Goal: Information Seeking & Learning: Learn about a topic

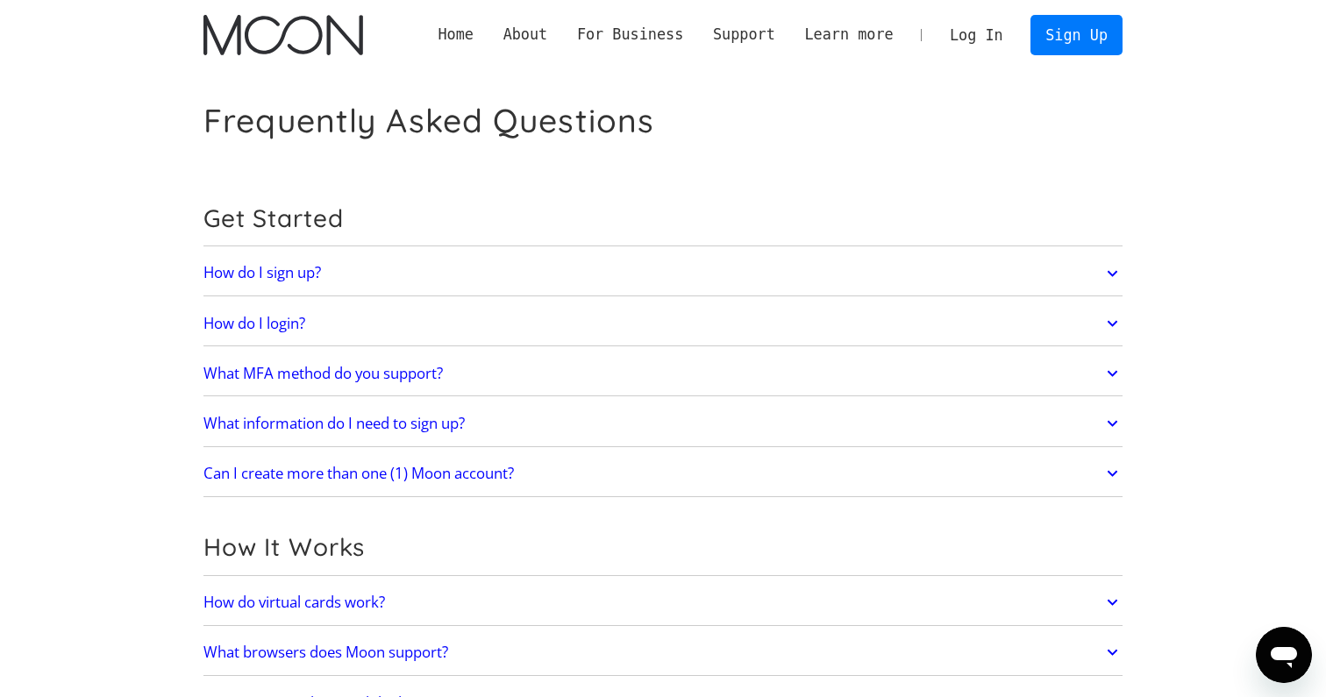
click at [1112, 380] on icon at bounding box center [1112, 374] width 20 height 32
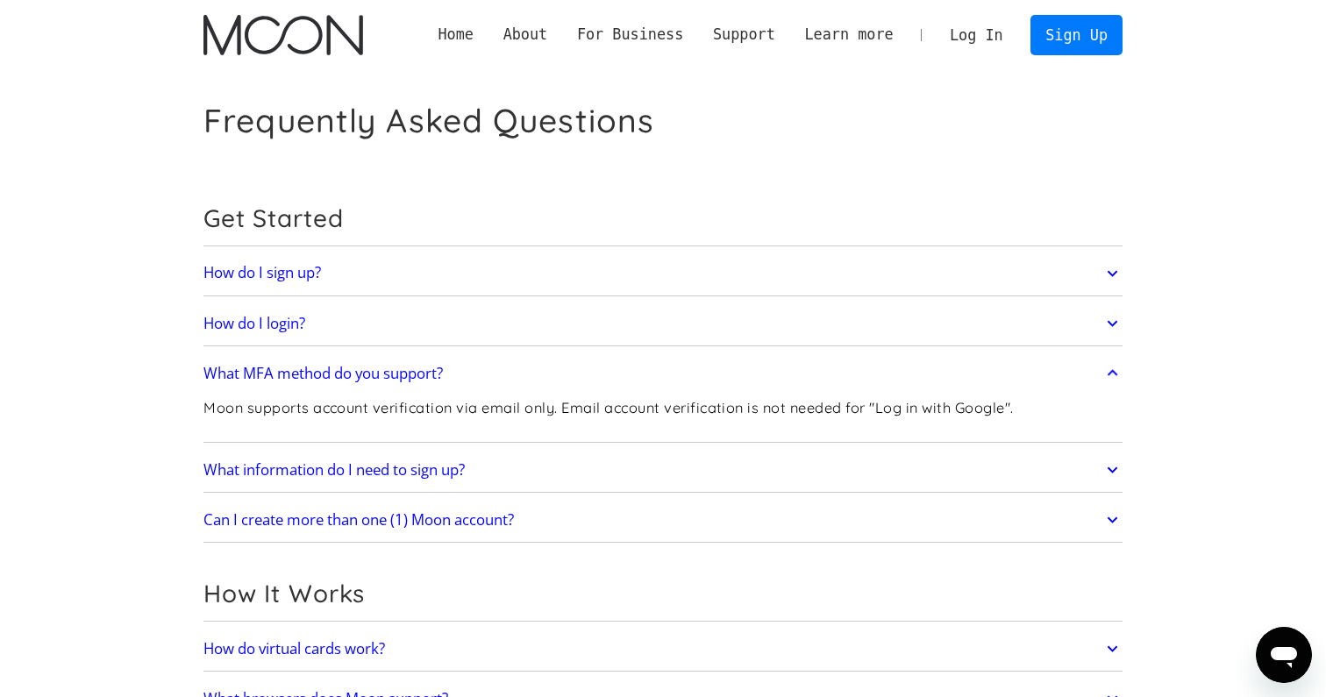
click at [1116, 464] on icon at bounding box center [1112, 470] width 20 height 32
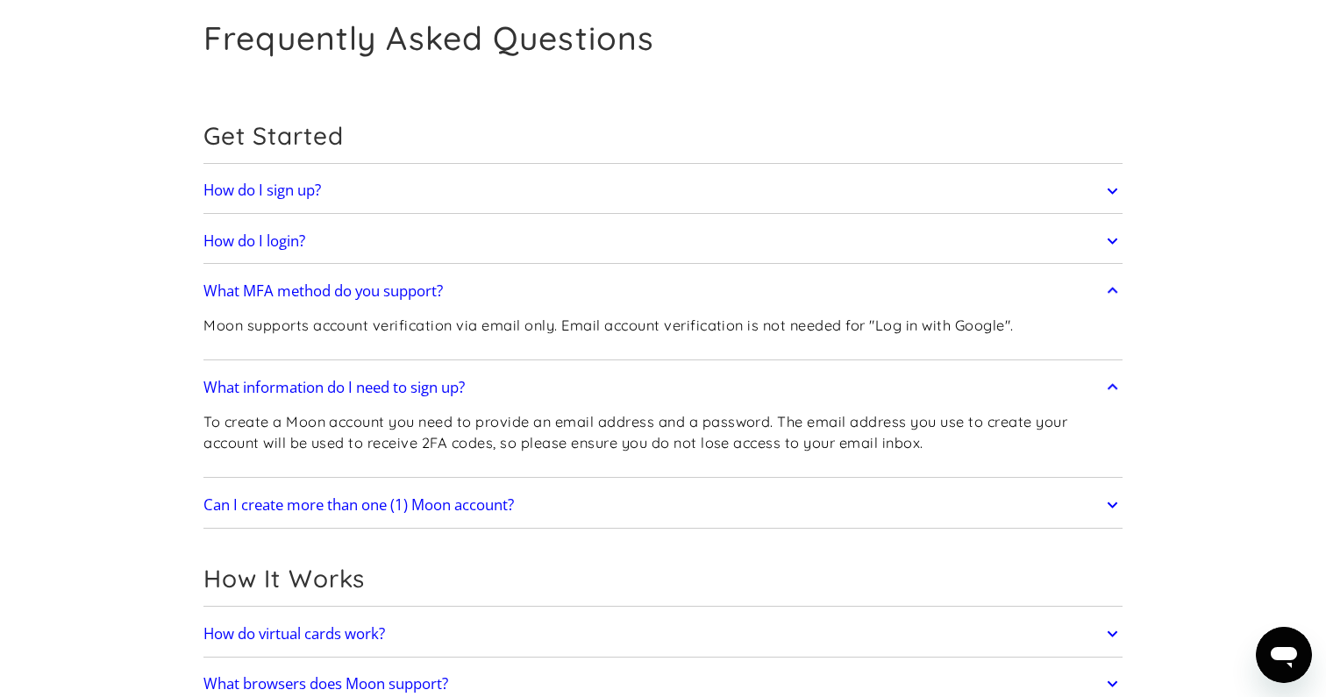
scroll to position [103, 0]
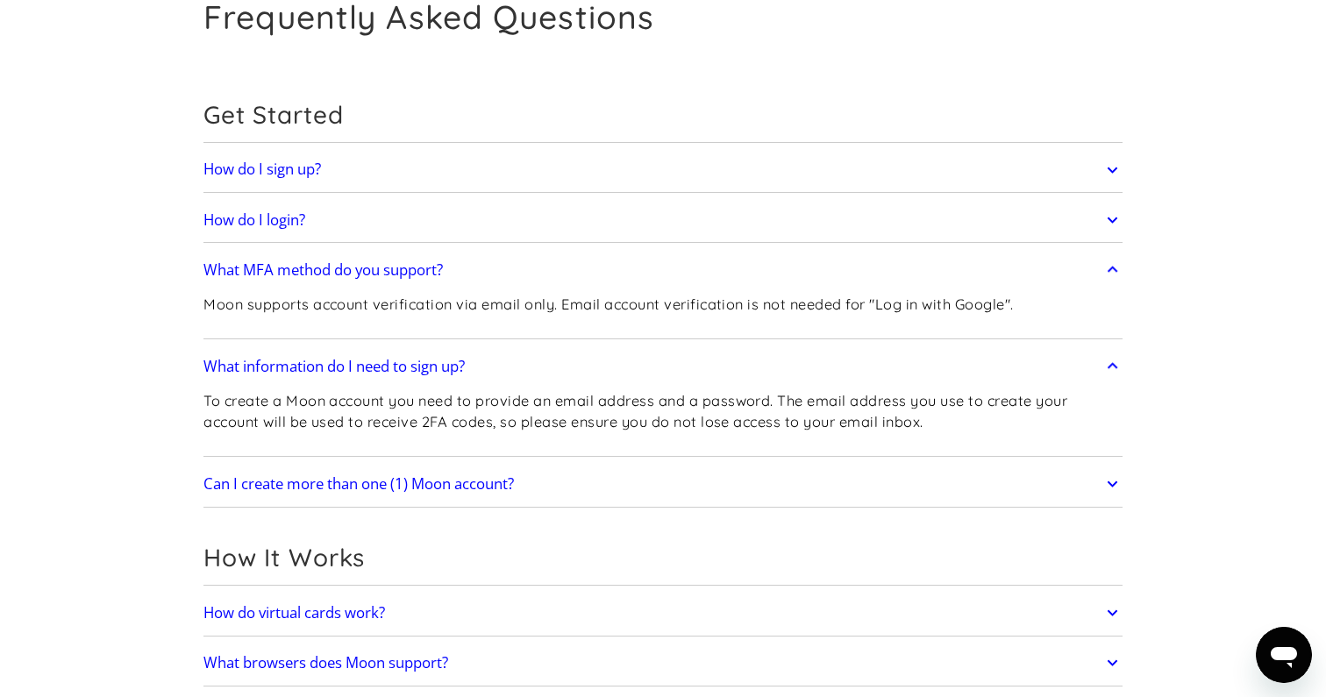
click at [1112, 478] on icon at bounding box center [1112, 484] width 20 height 32
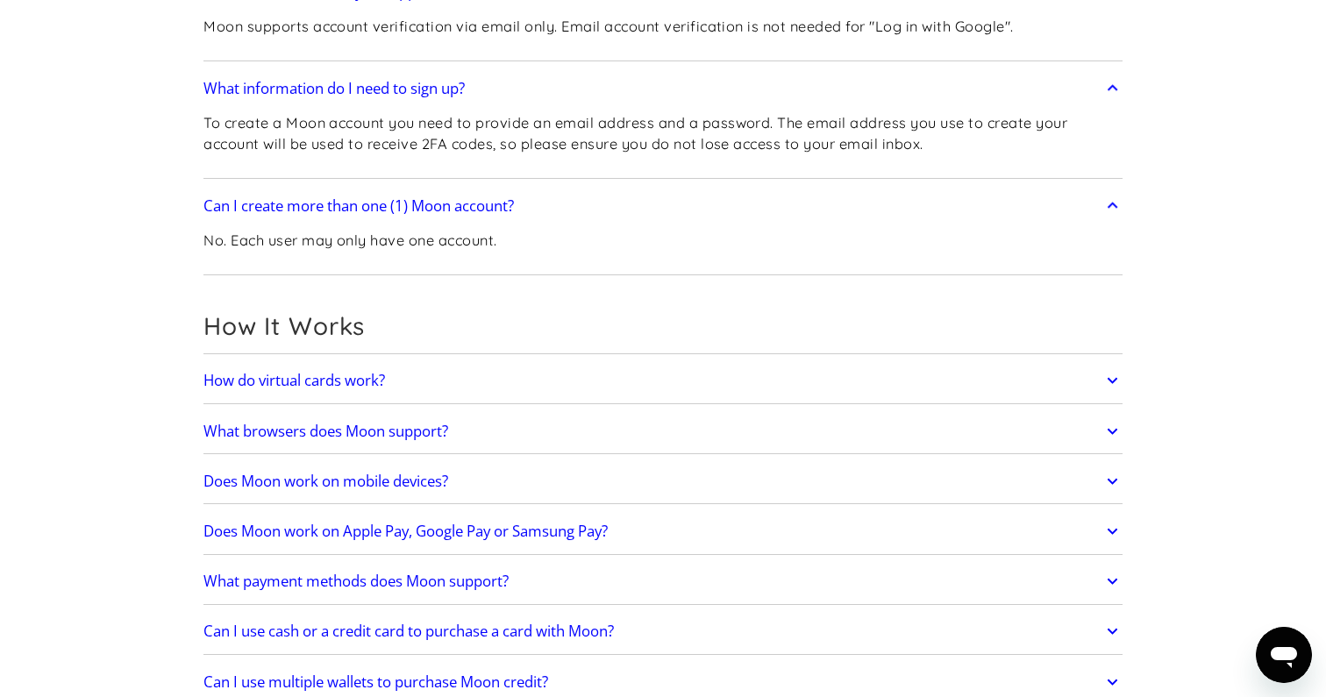
scroll to position [384, 0]
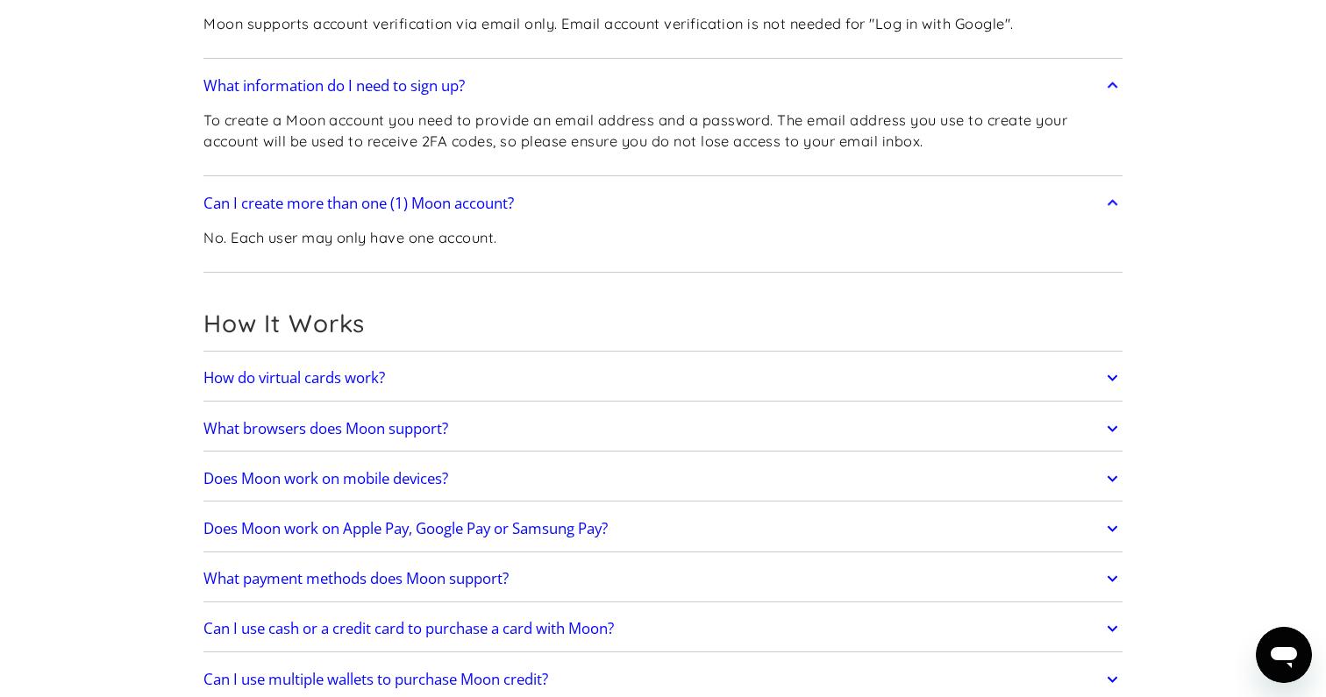
click at [1116, 385] on icon at bounding box center [1112, 378] width 20 height 32
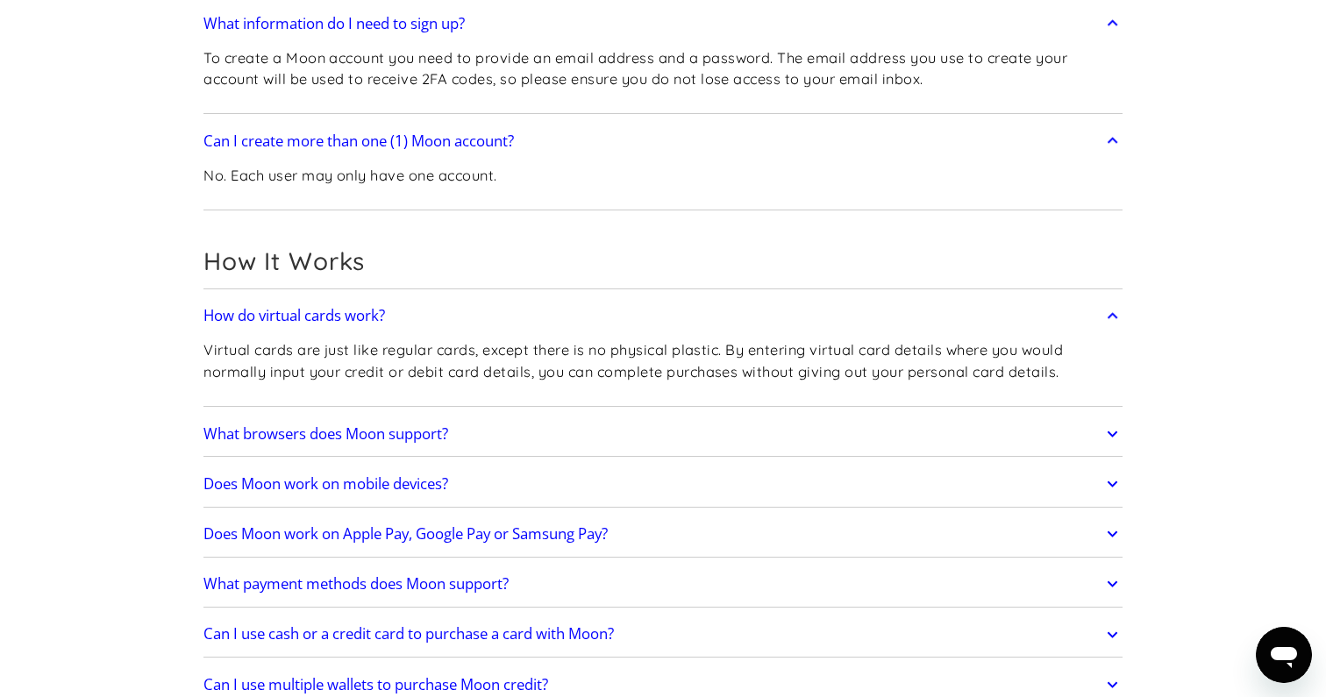
scroll to position [450, 0]
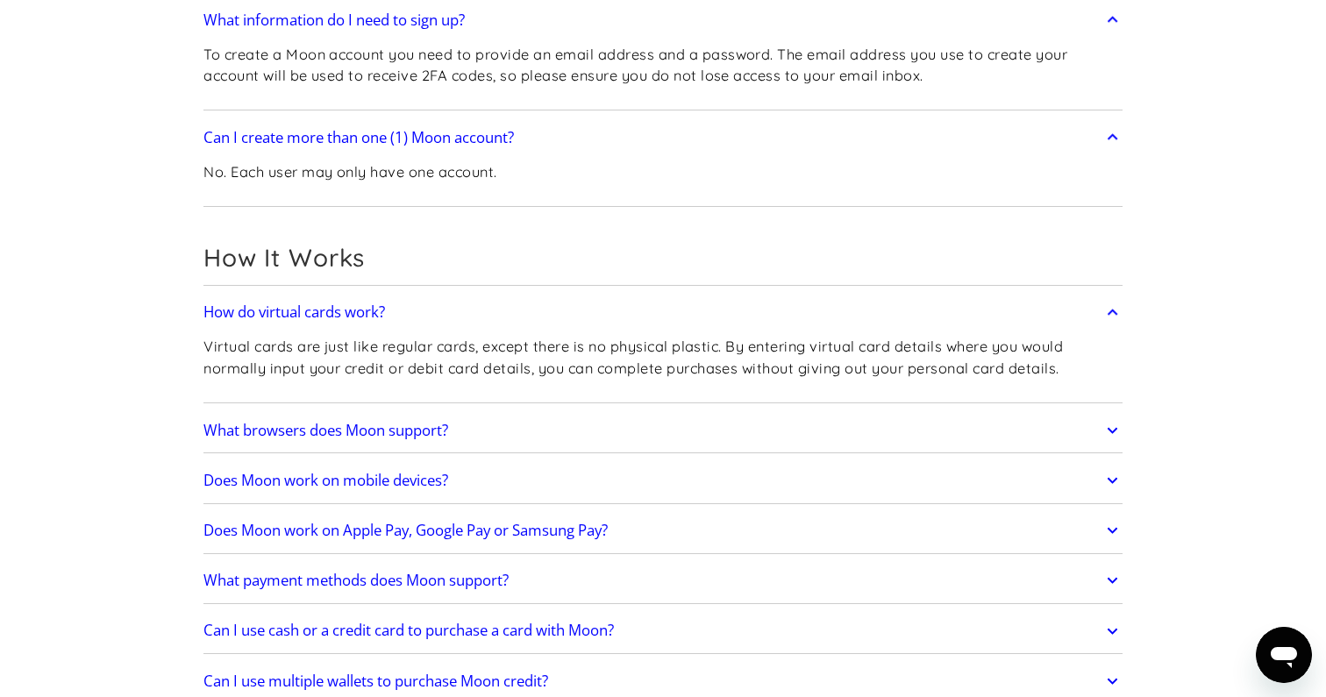
click at [1108, 429] on icon at bounding box center [1111, 430] width 11 height 6
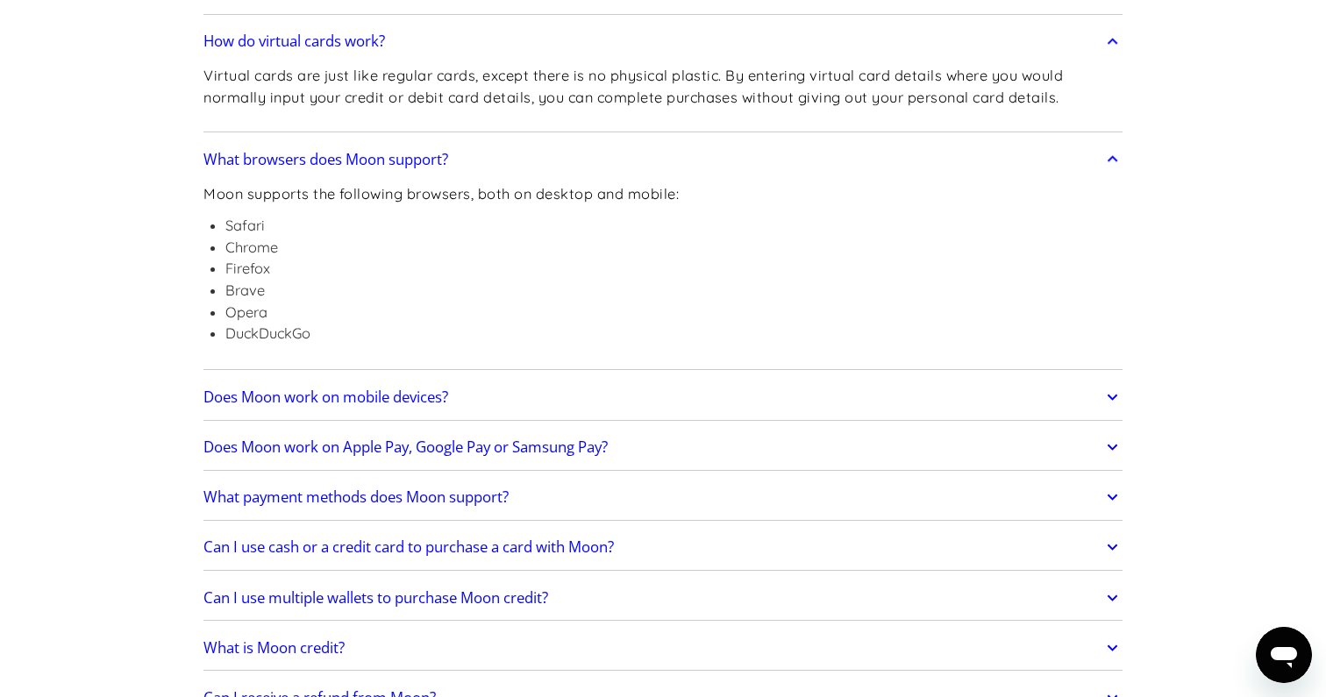
scroll to position [764, 0]
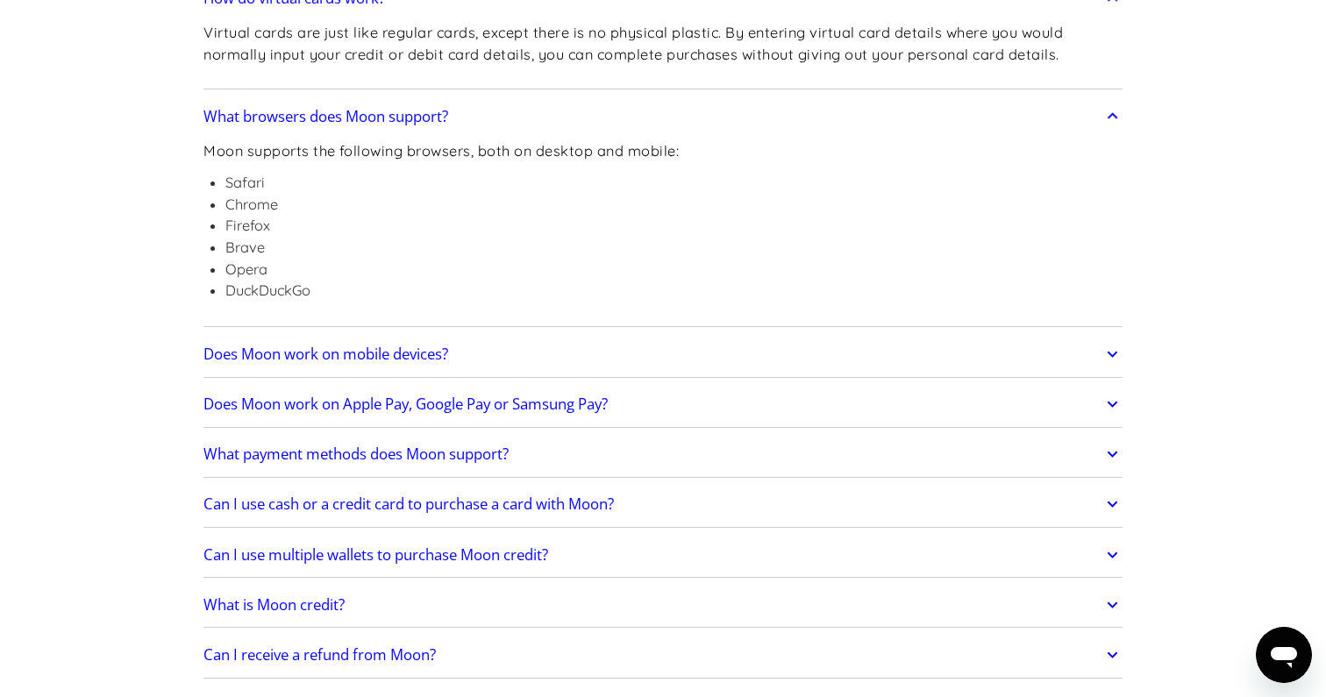
click at [1113, 358] on icon at bounding box center [1111, 355] width 11 height 6
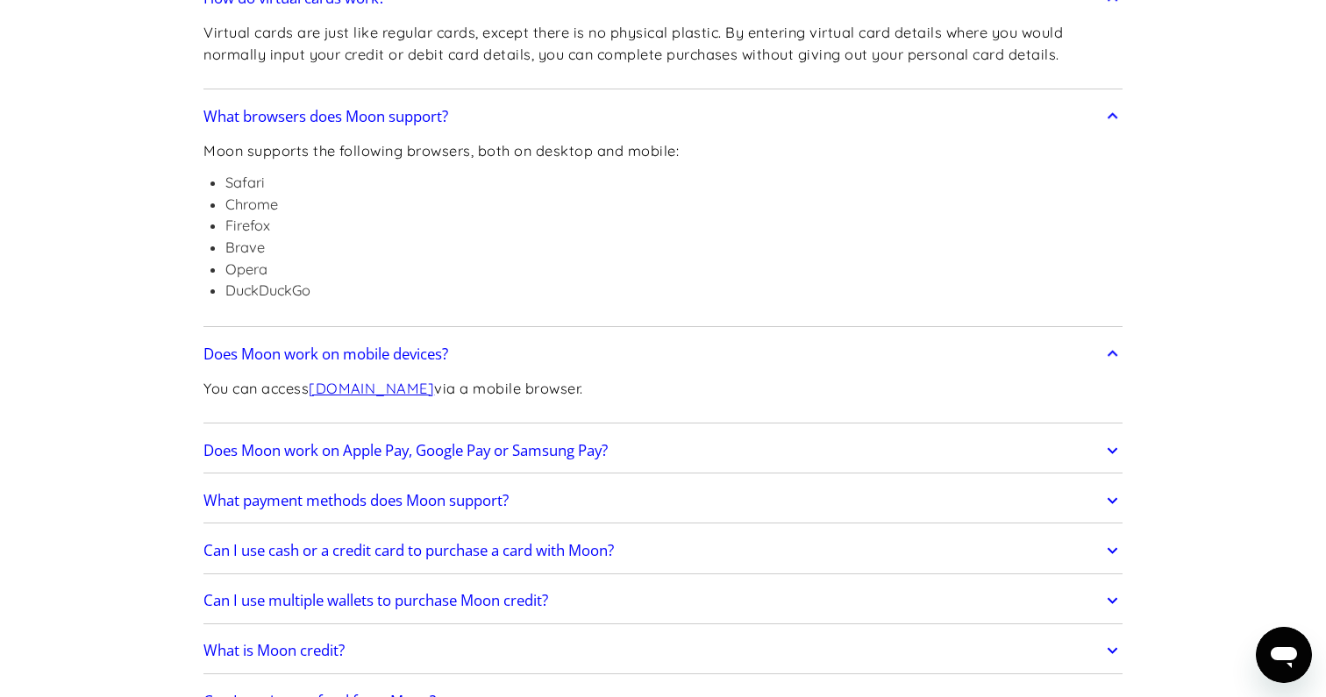
scroll to position [808, 0]
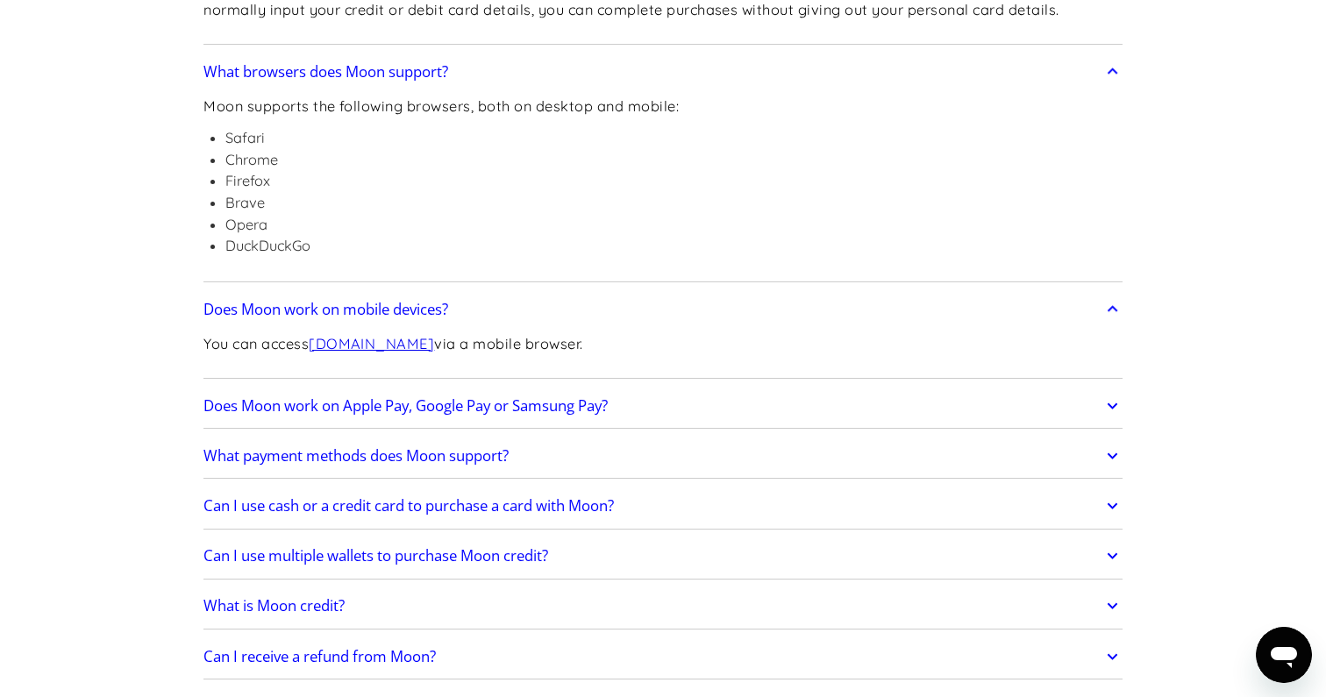
click at [1117, 407] on icon at bounding box center [1112, 406] width 20 height 32
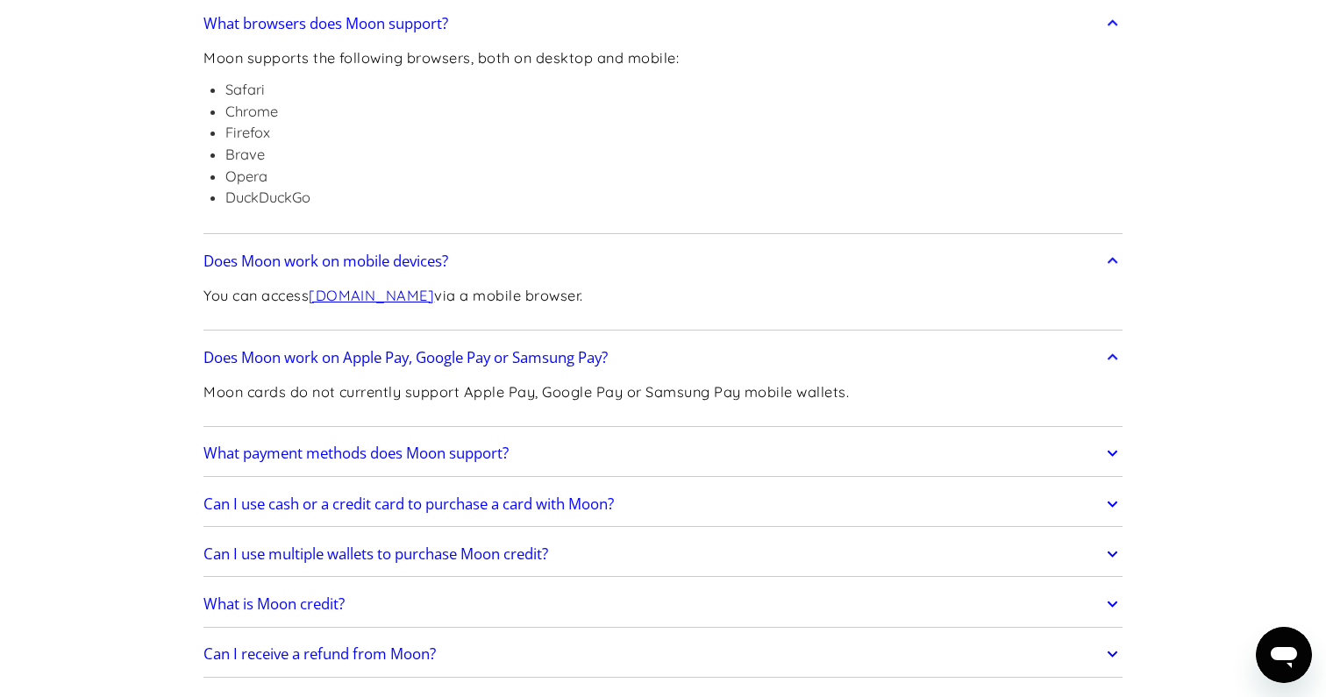
scroll to position [869, 0]
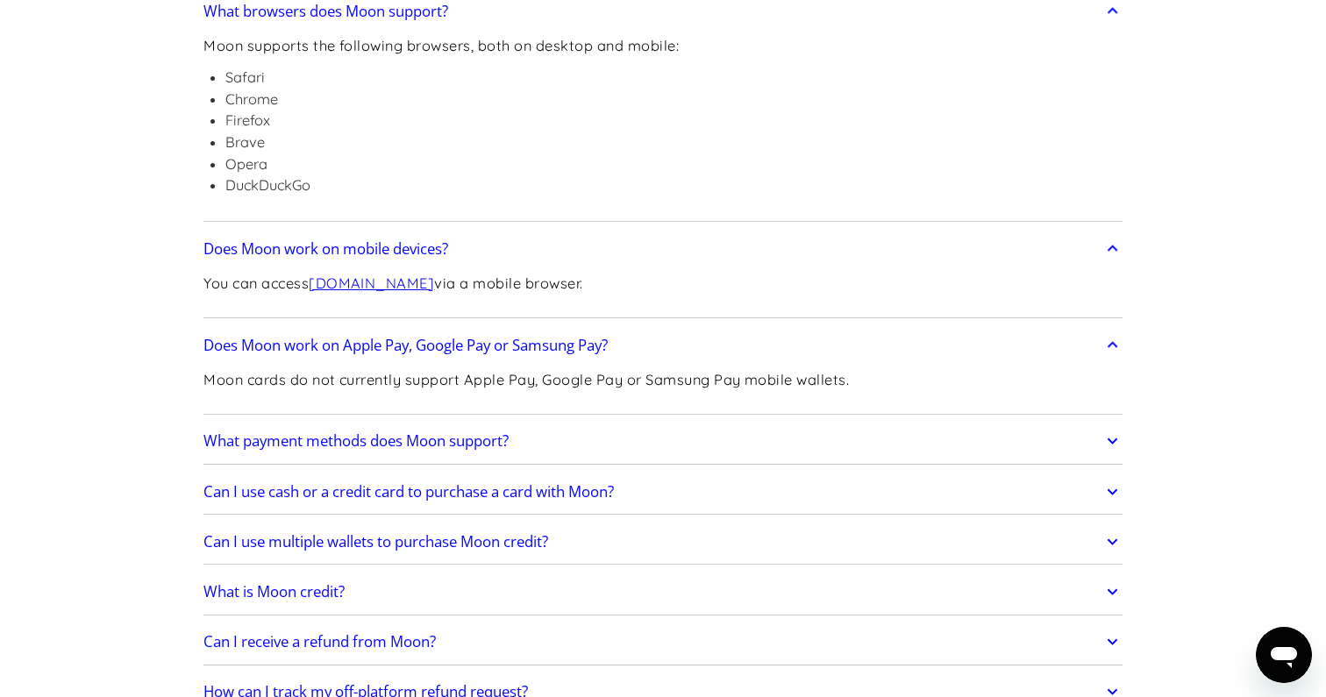
click at [1105, 452] on icon at bounding box center [1112, 441] width 20 height 32
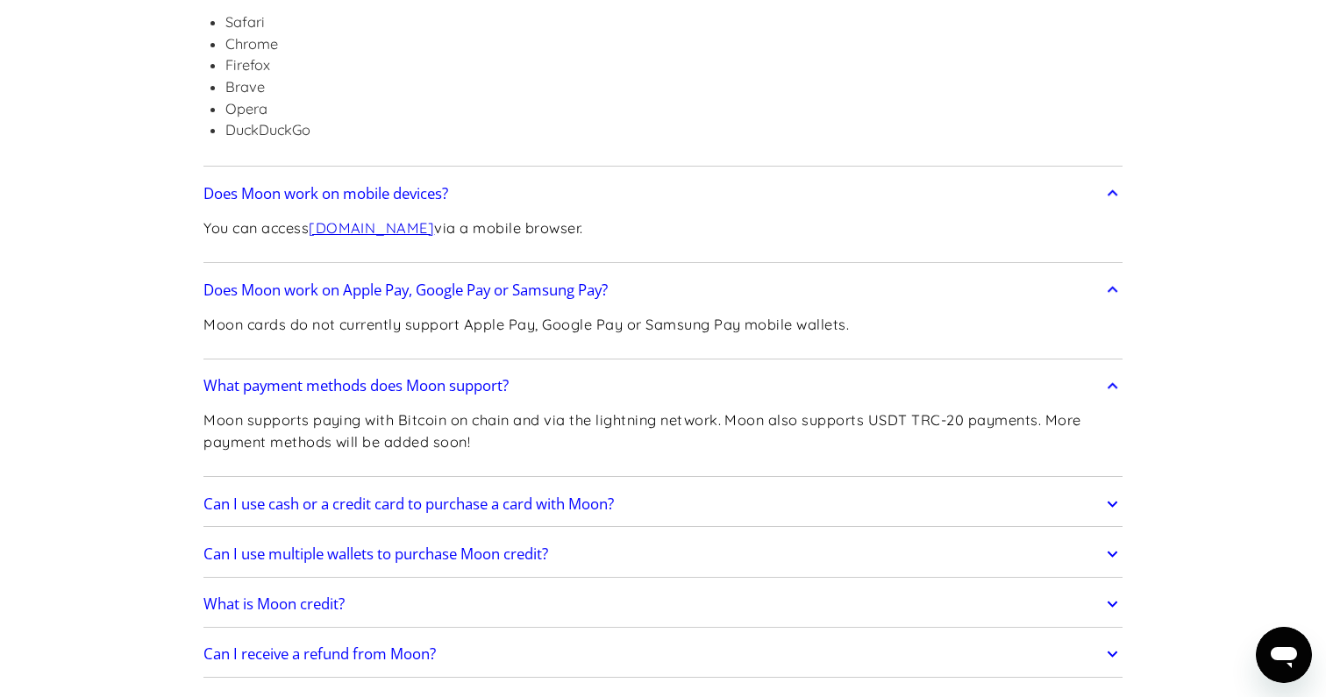
scroll to position [933, 0]
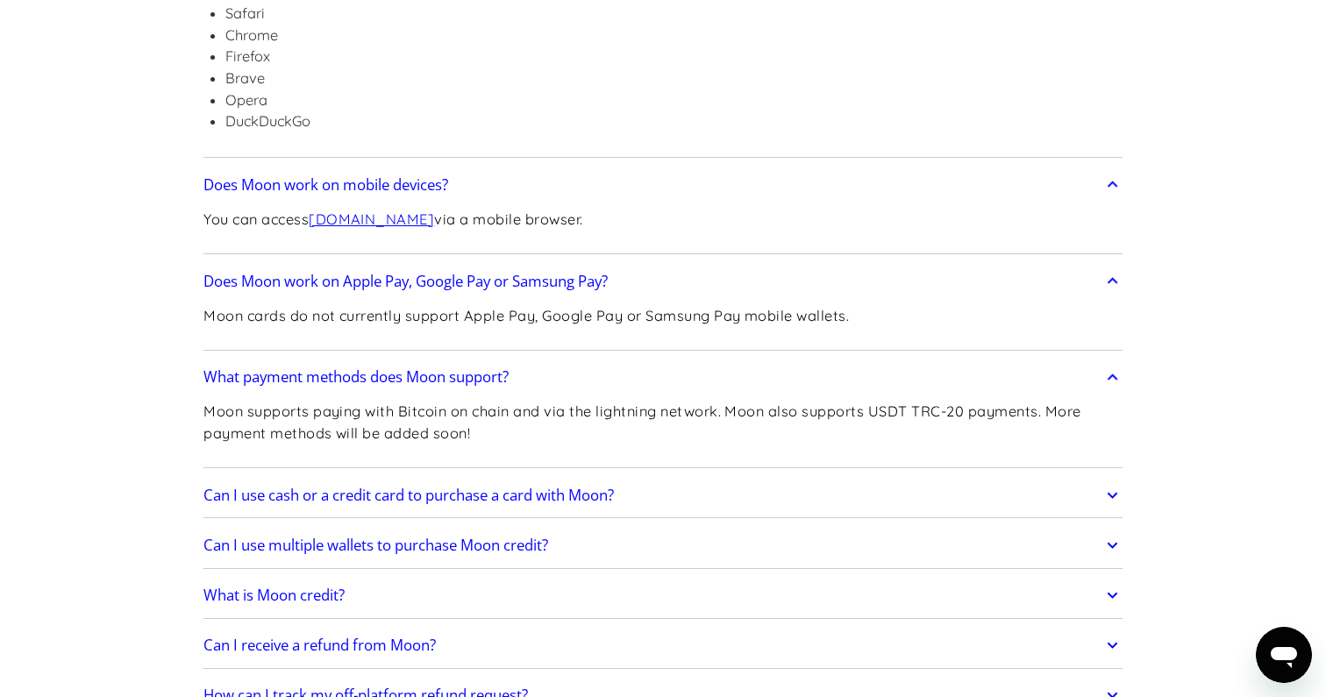
click at [1099, 488] on link "Can I use cash or a credit card to purchase a card with Moon?" at bounding box center [662, 495] width 919 height 37
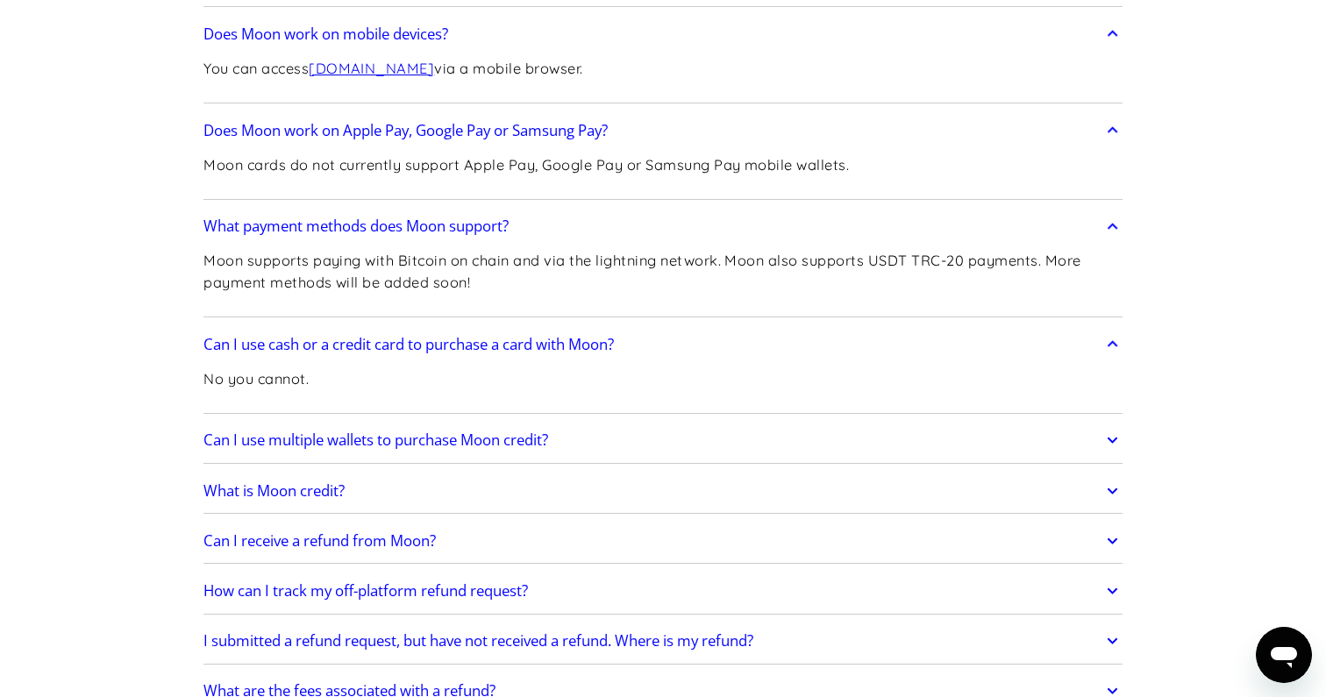
scroll to position [1092, 0]
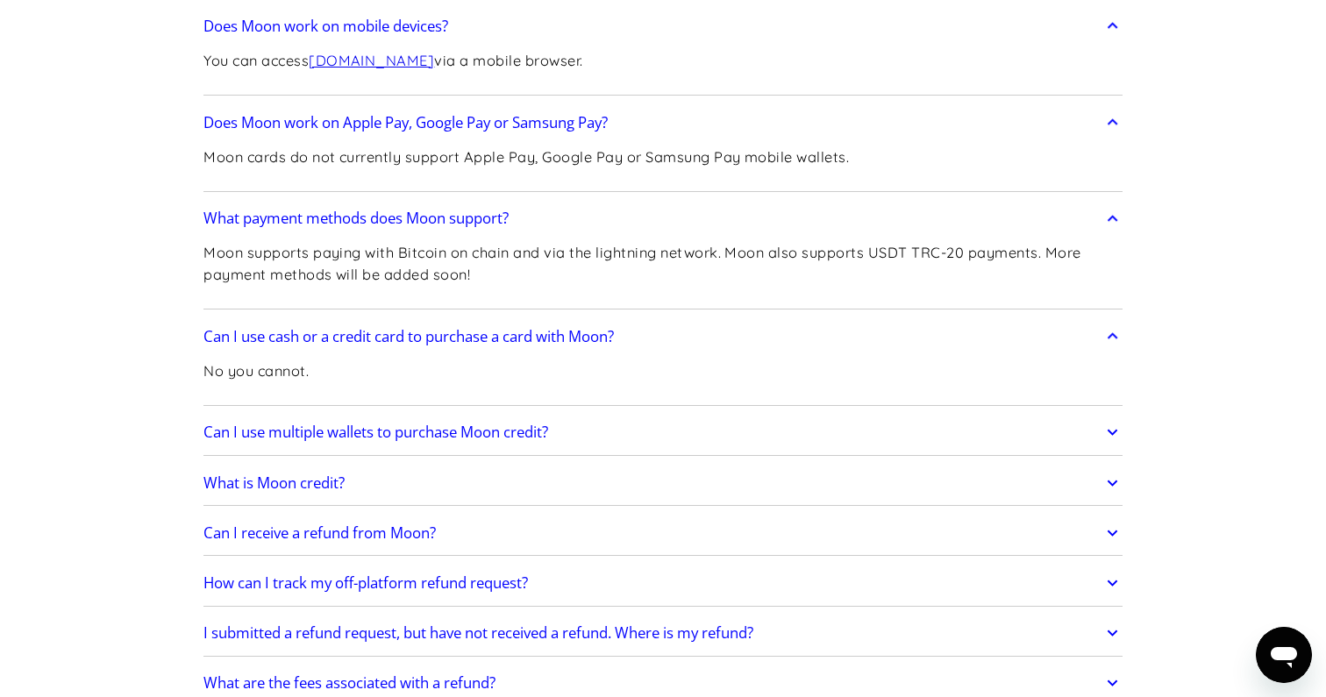
click at [1110, 440] on icon at bounding box center [1112, 432] width 20 height 32
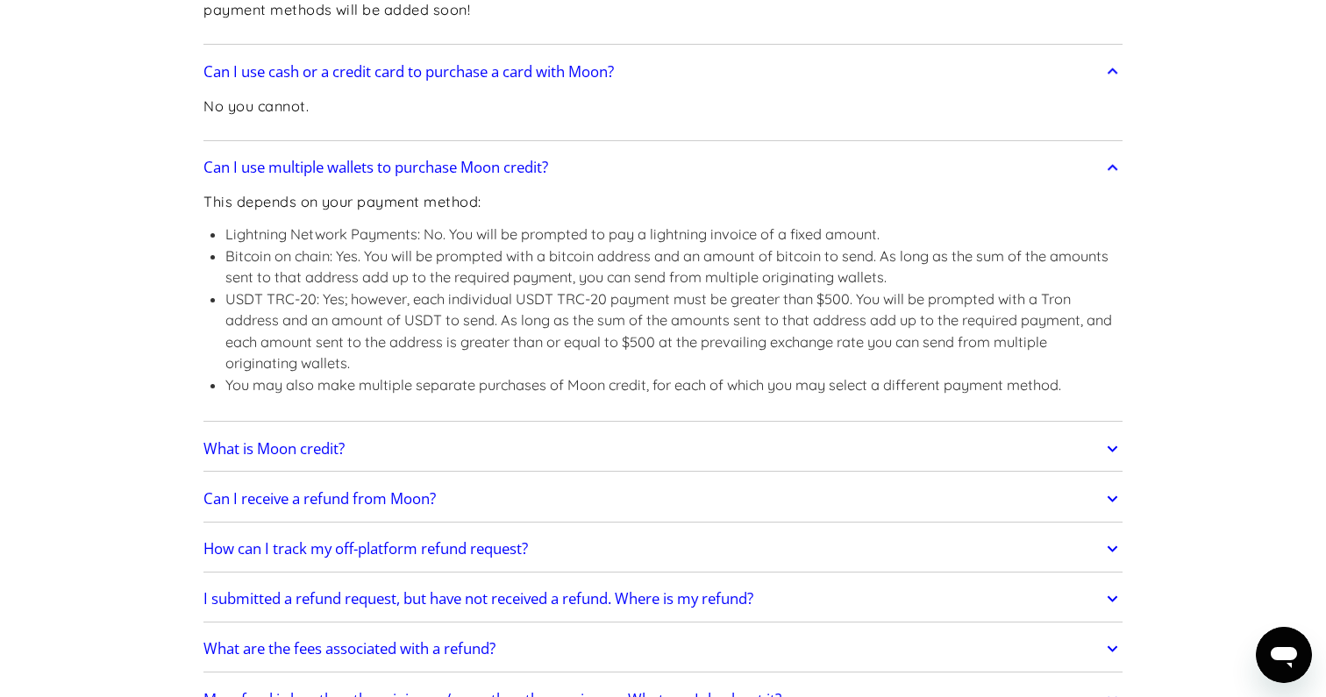
scroll to position [1357, 0]
click at [1114, 452] on icon at bounding box center [1112, 448] width 20 height 32
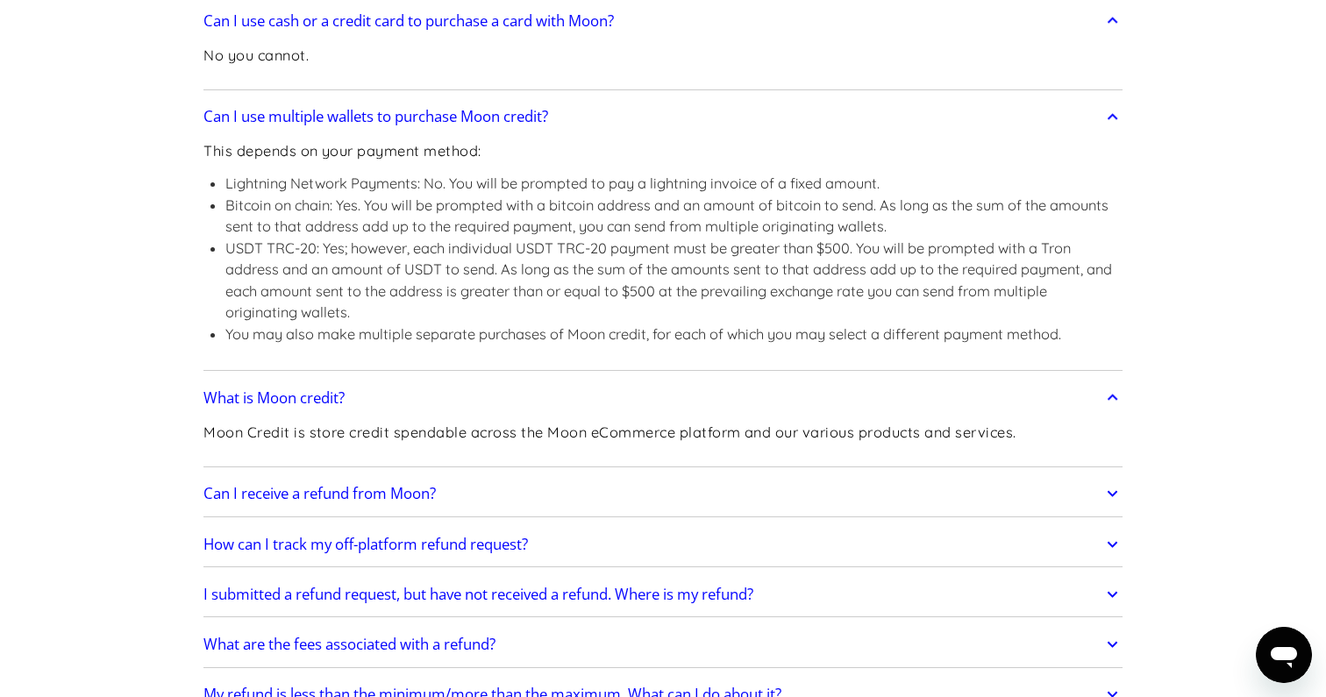
scroll to position [1409, 0]
click at [1107, 493] on icon at bounding box center [1111, 492] width 11 height 6
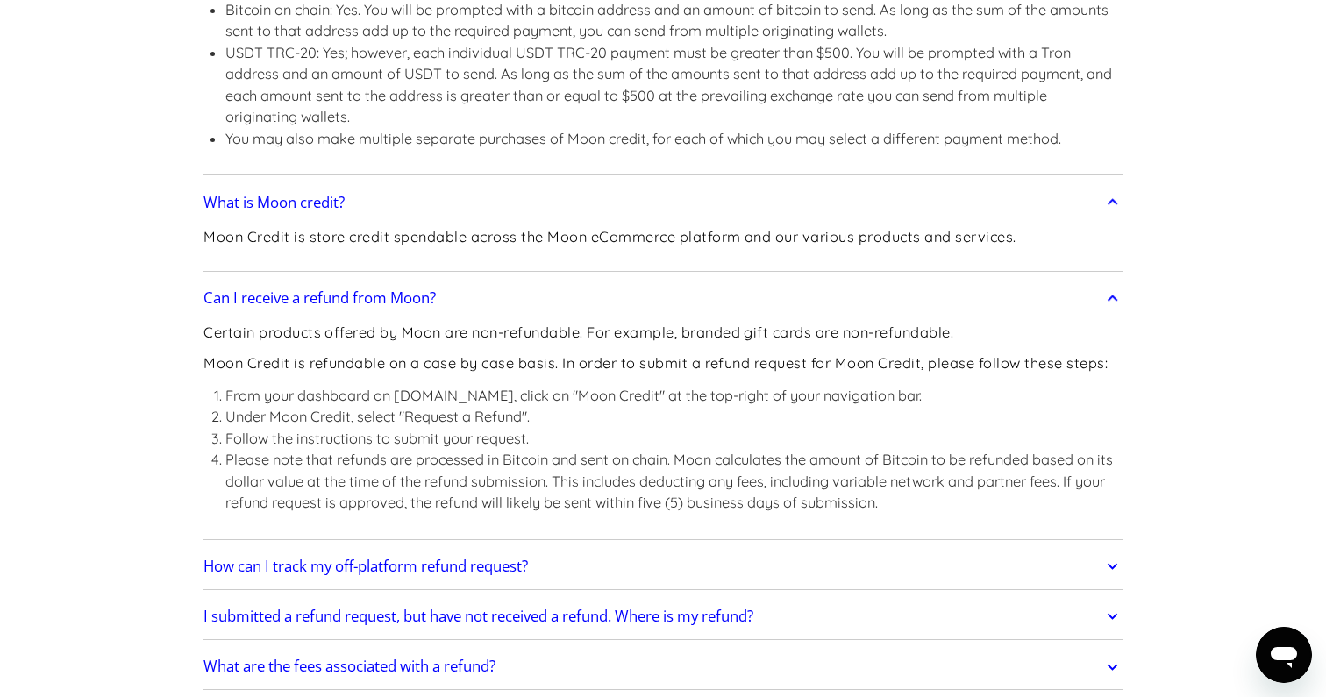
scroll to position [1604, 0]
click at [1118, 570] on icon at bounding box center [1112, 566] width 20 height 32
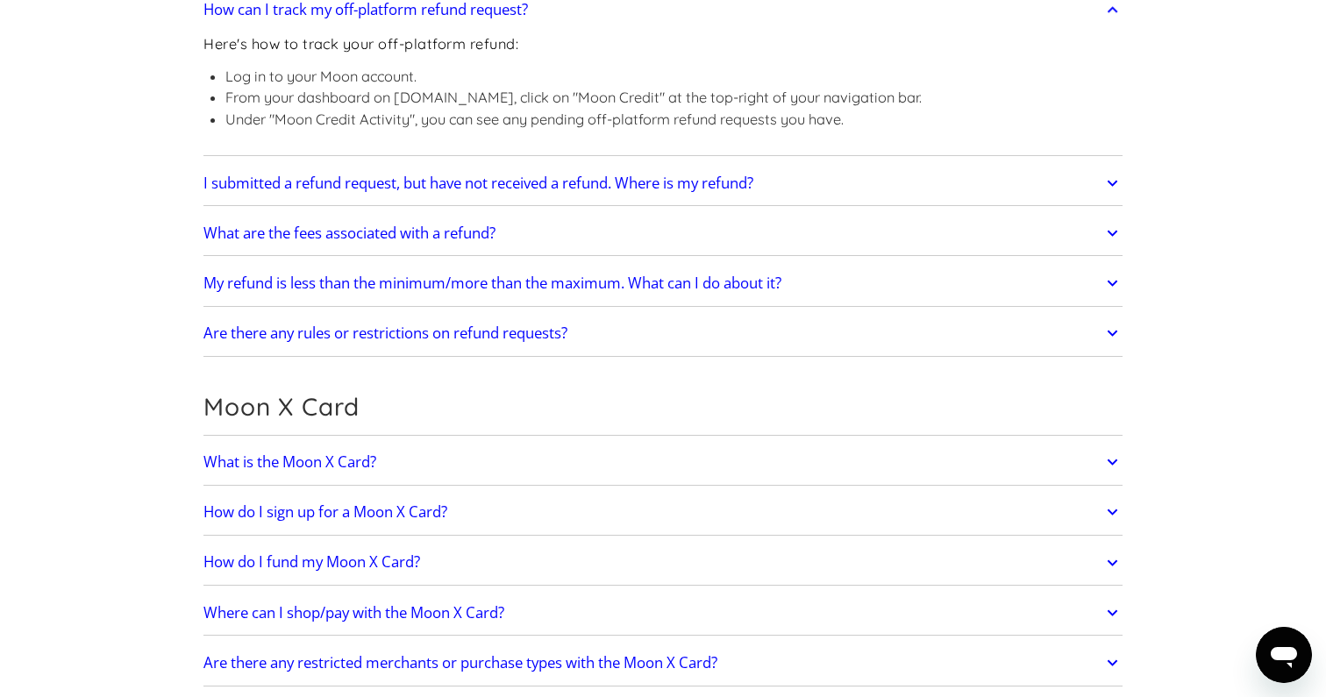
scroll to position [2158, 0]
click at [1116, 462] on icon at bounding box center [1112, 464] width 20 height 32
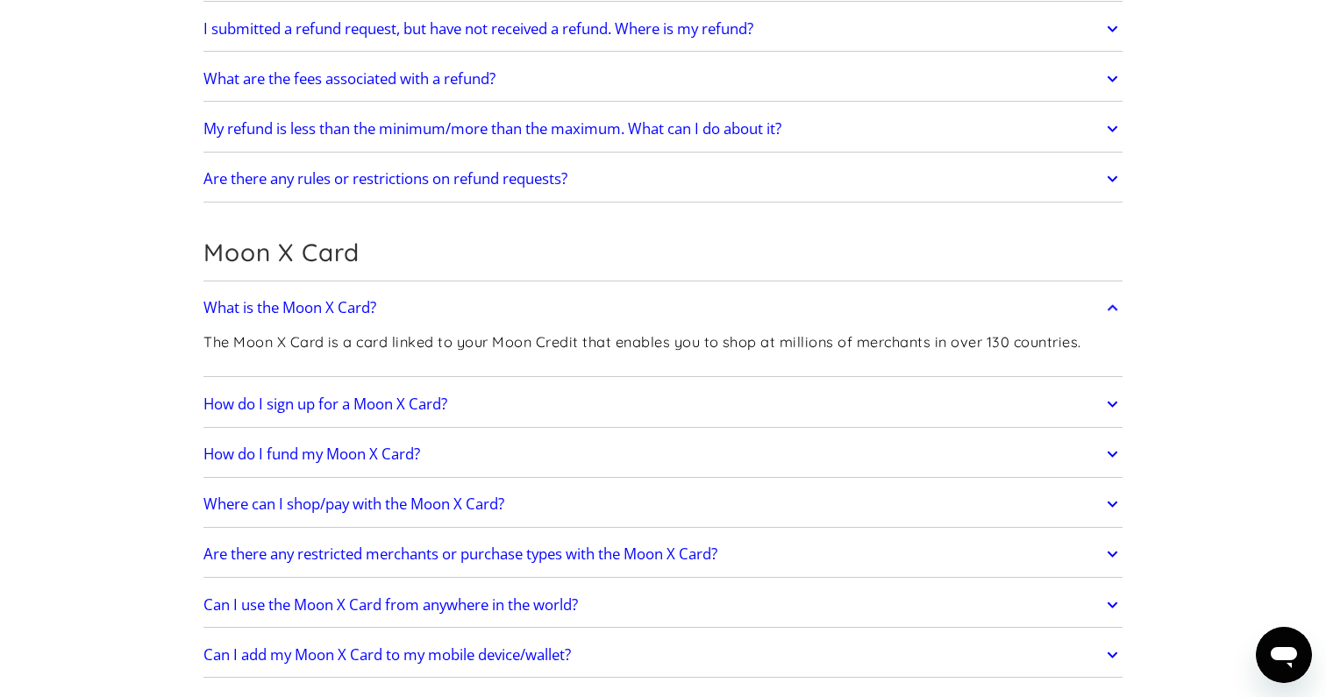
scroll to position [2315, 0]
click at [1114, 412] on icon at bounding box center [1112, 404] width 20 height 32
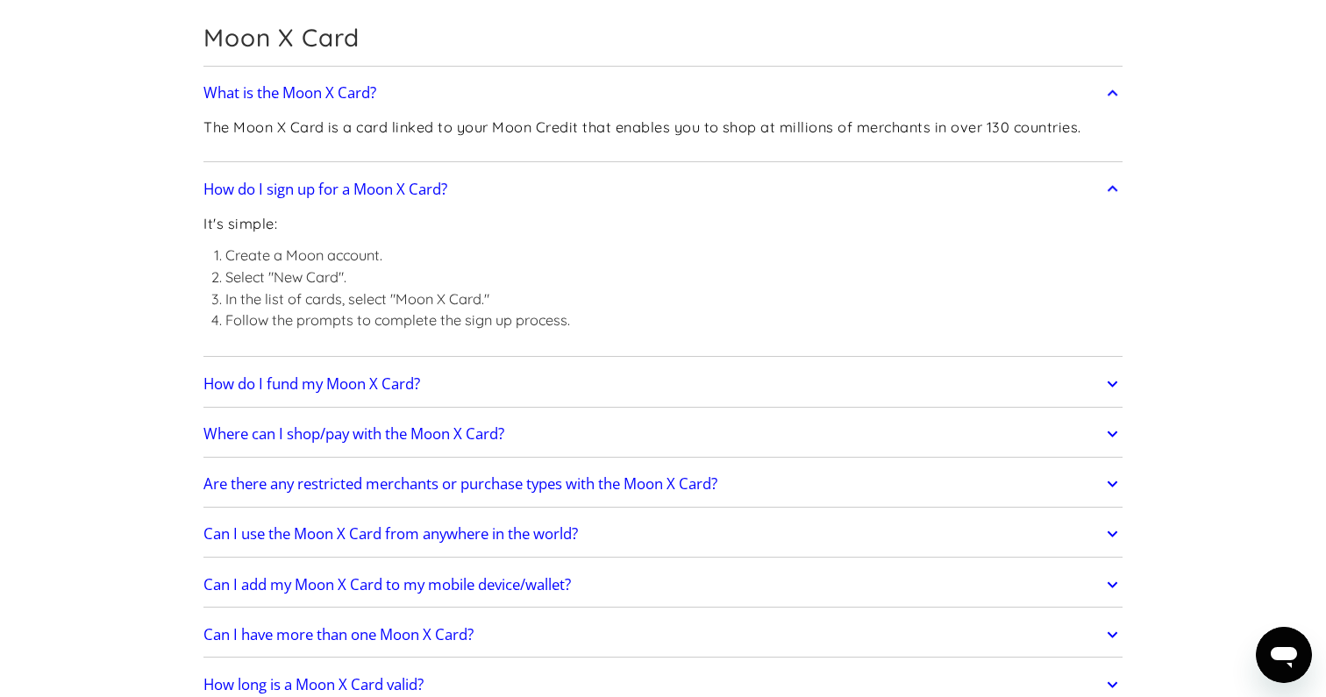
scroll to position [2529, 0]
click at [1118, 396] on icon at bounding box center [1112, 383] width 20 height 32
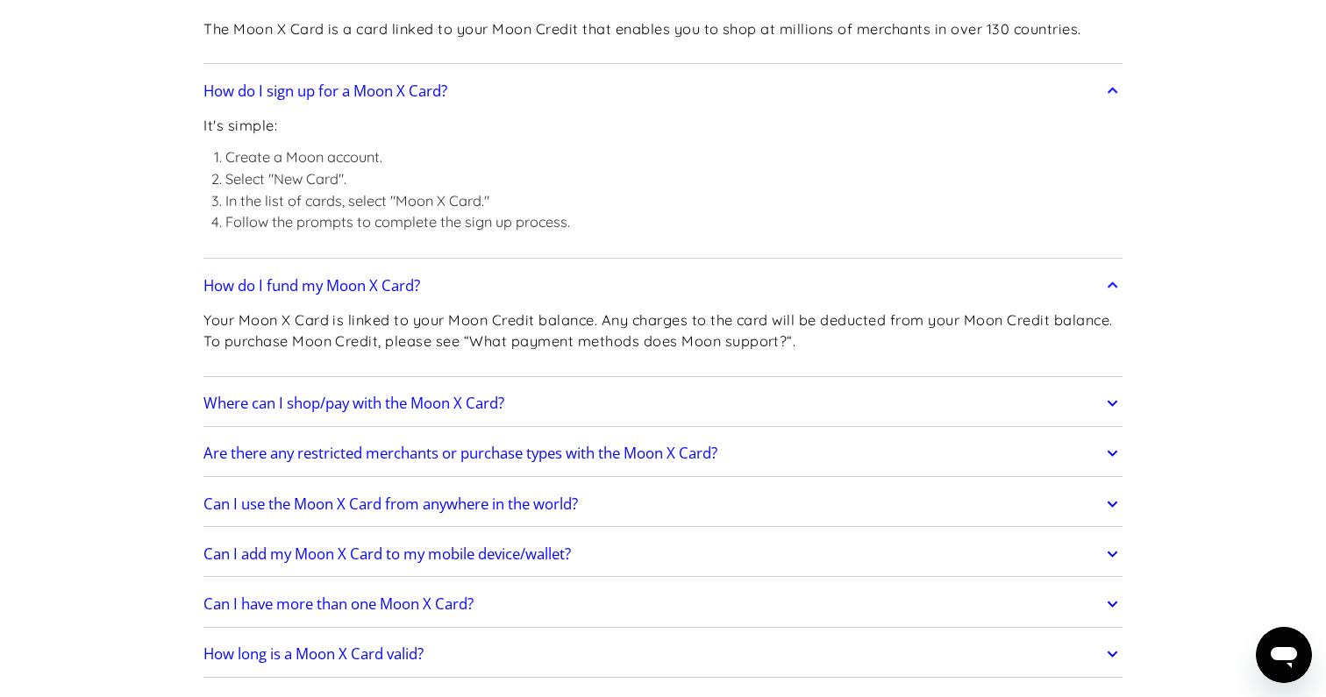
scroll to position [2632, 0]
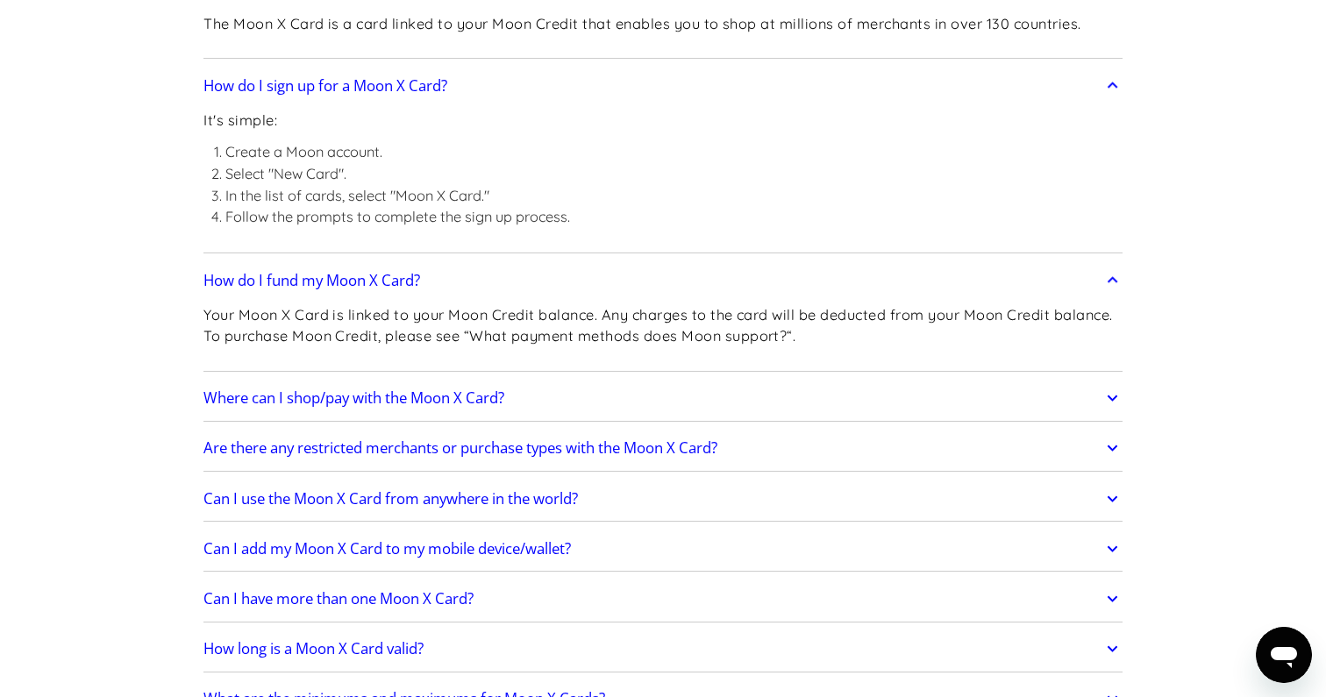
click at [1118, 405] on icon at bounding box center [1112, 398] width 20 height 32
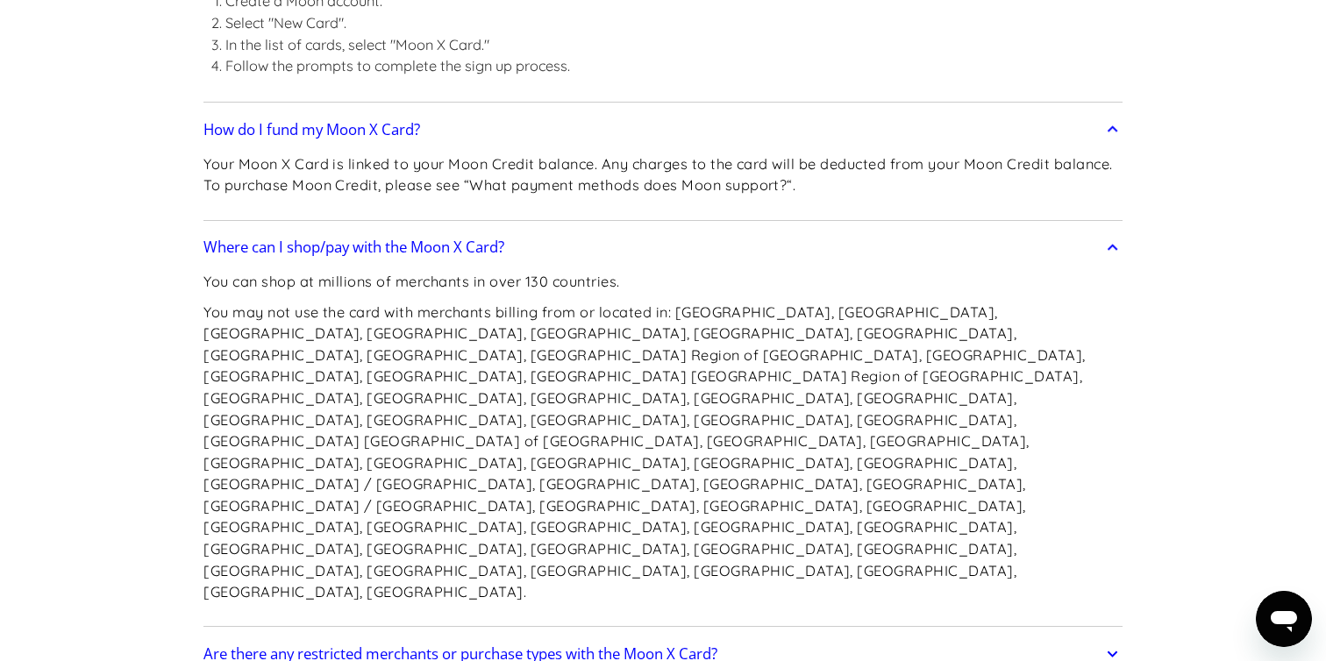
scroll to position [2781, 0]
click at [1119, 640] on icon at bounding box center [1112, 656] width 20 height 32
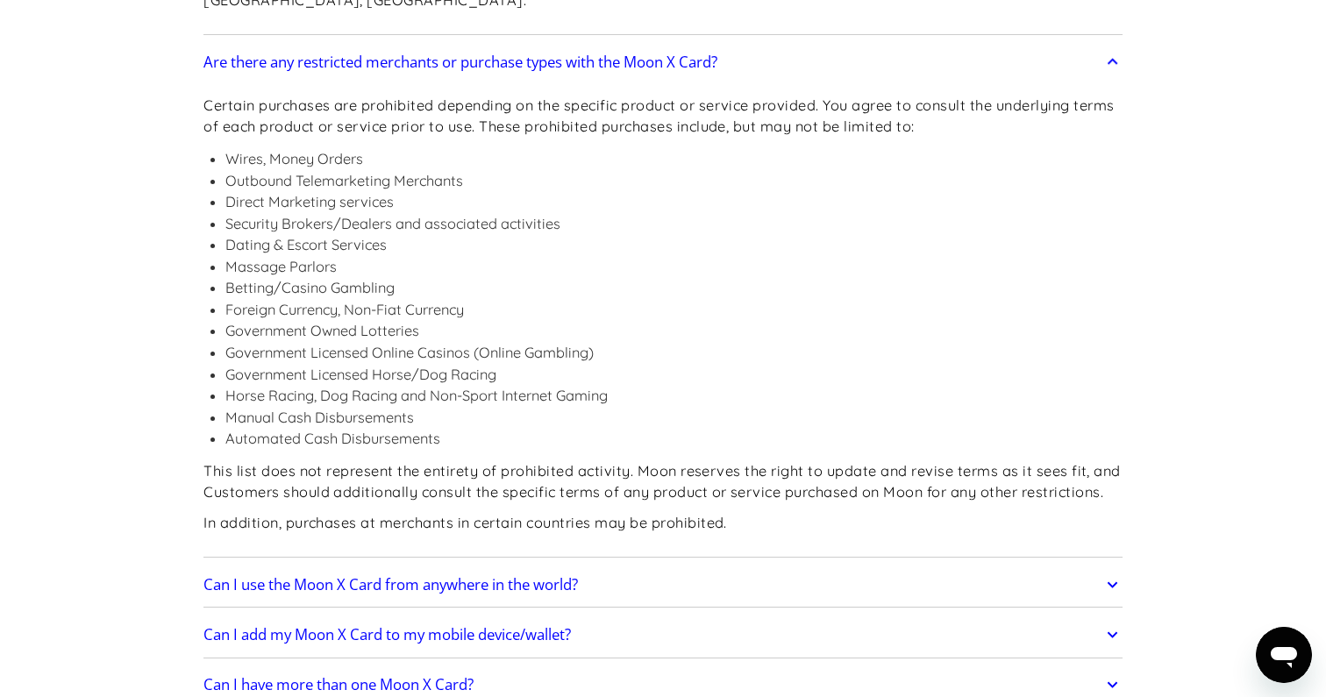
scroll to position [3376, 0]
click at [759, 565] on link "Can I use the Moon X Card from anywhere in the world?" at bounding box center [662, 583] width 919 height 37
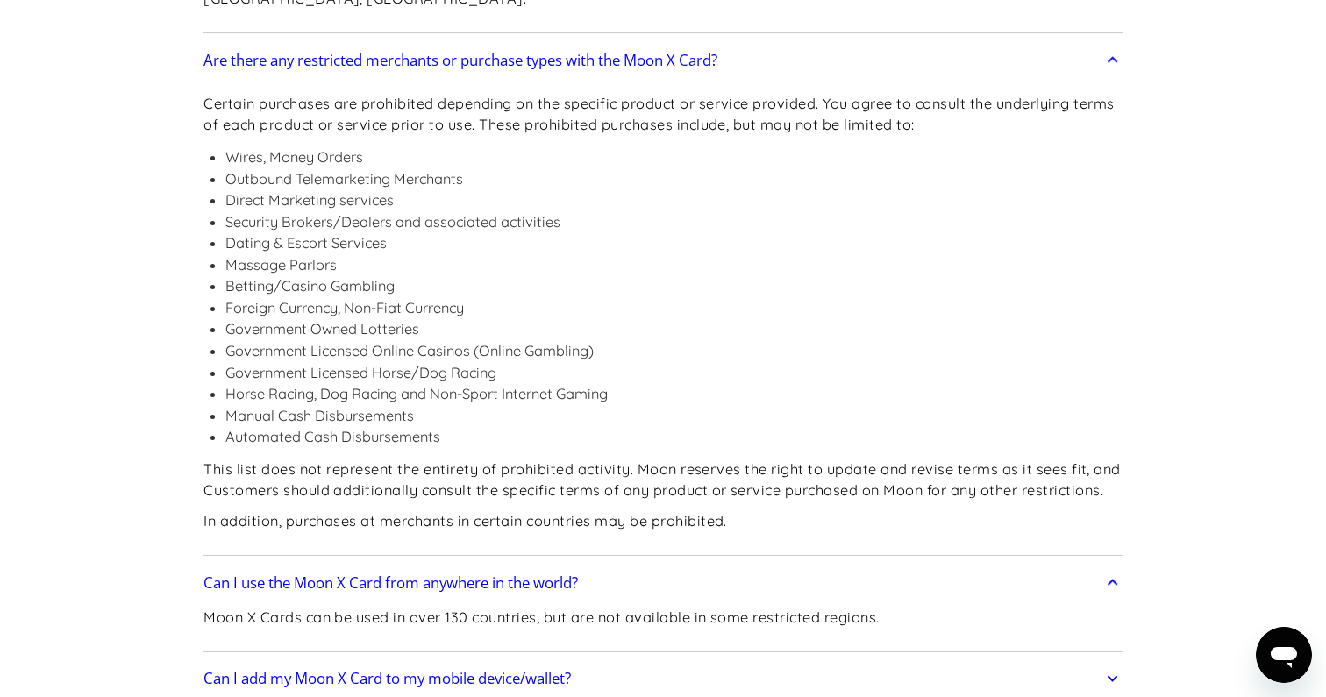
click at [741, 660] on link "Can I add my Moon X Card to my mobile device/wallet?" at bounding box center [662, 678] width 919 height 37
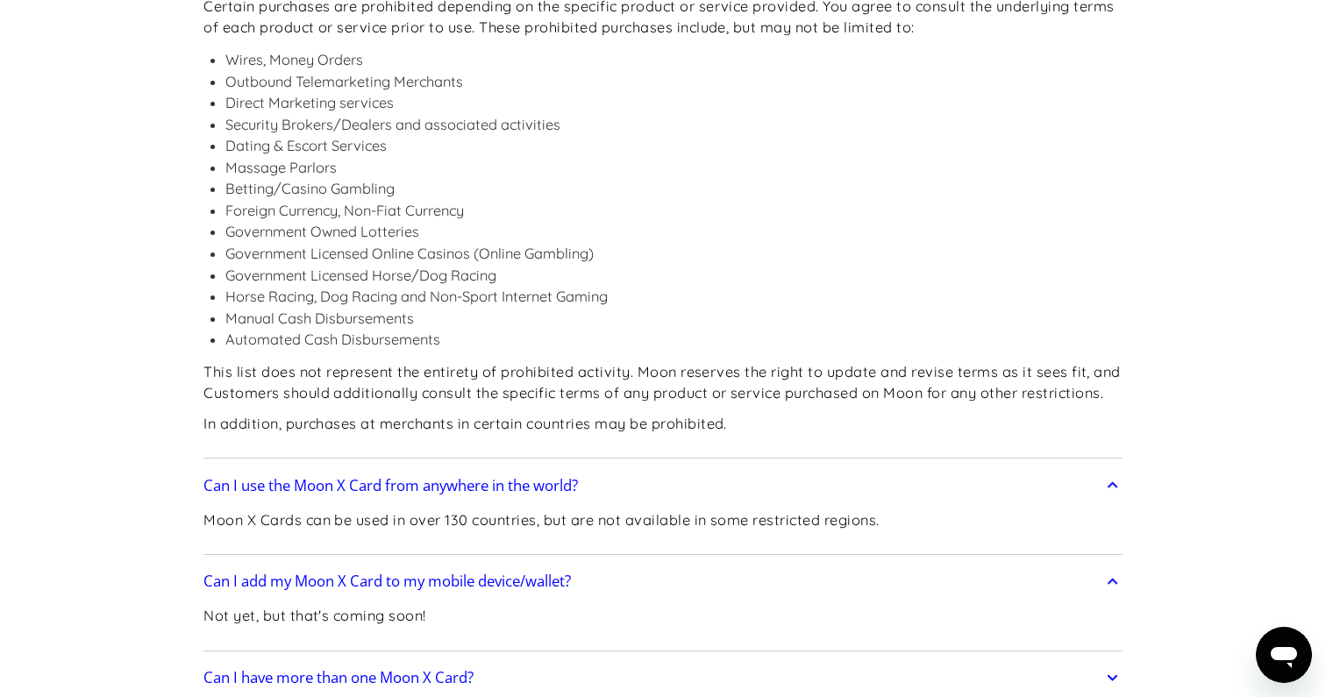
scroll to position [3481, 0]
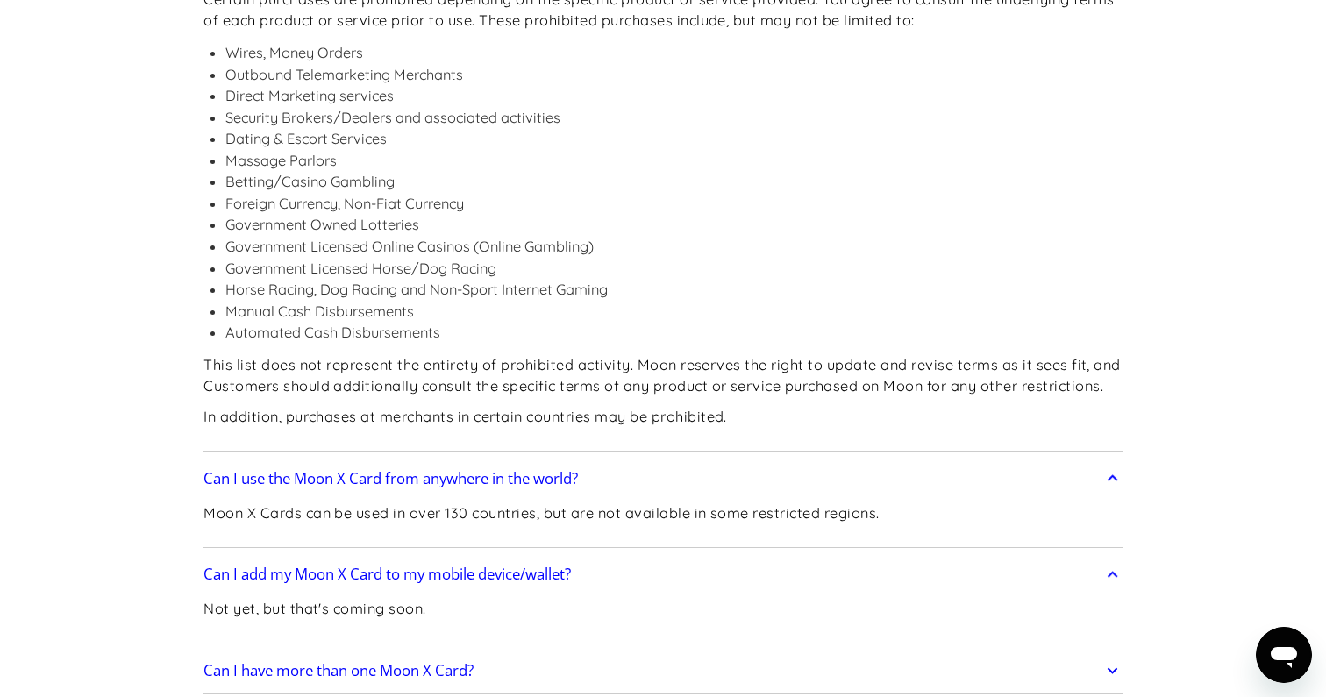
click at [741, 652] on link "Can I have more than one Moon X Card?" at bounding box center [662, 670] width 919 height 37
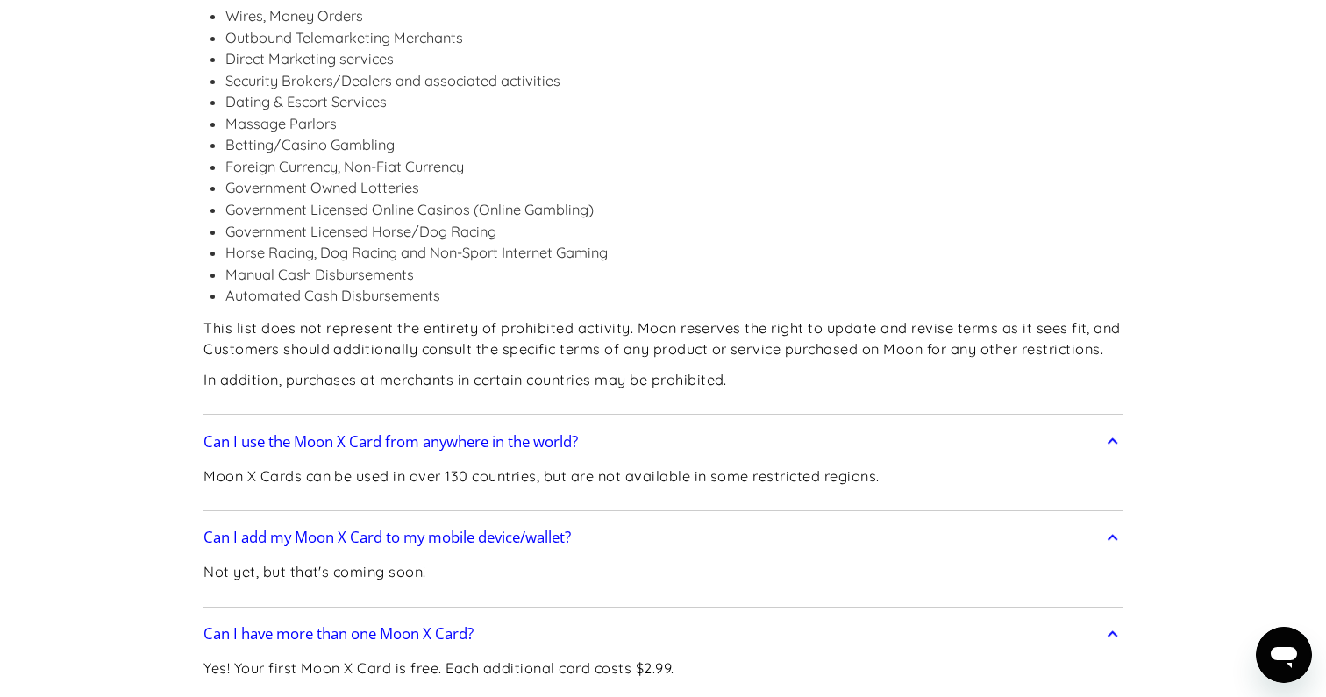
scroll to position [3525, 0]
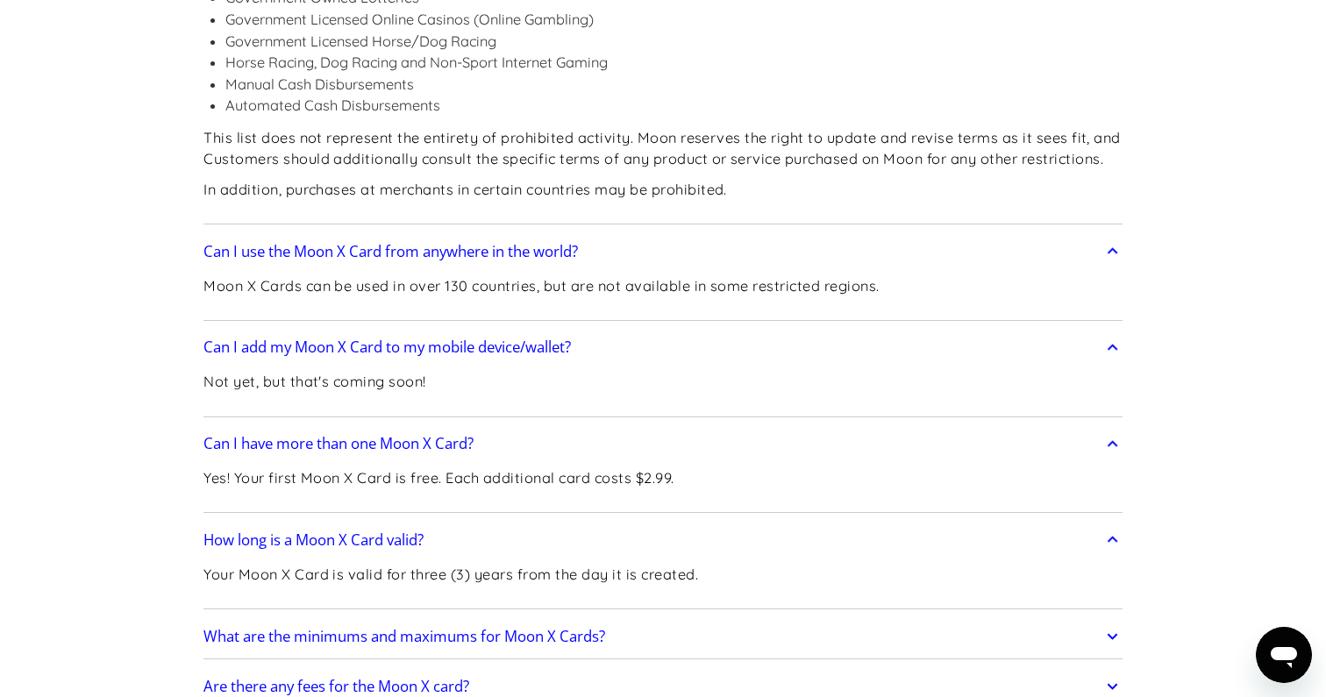
scroll to position [3710, 0]
click at [849, 616] on link "What are the minimums and maximums for Moon X Cards?" at bounding box center [662, 634] width 919 height 37
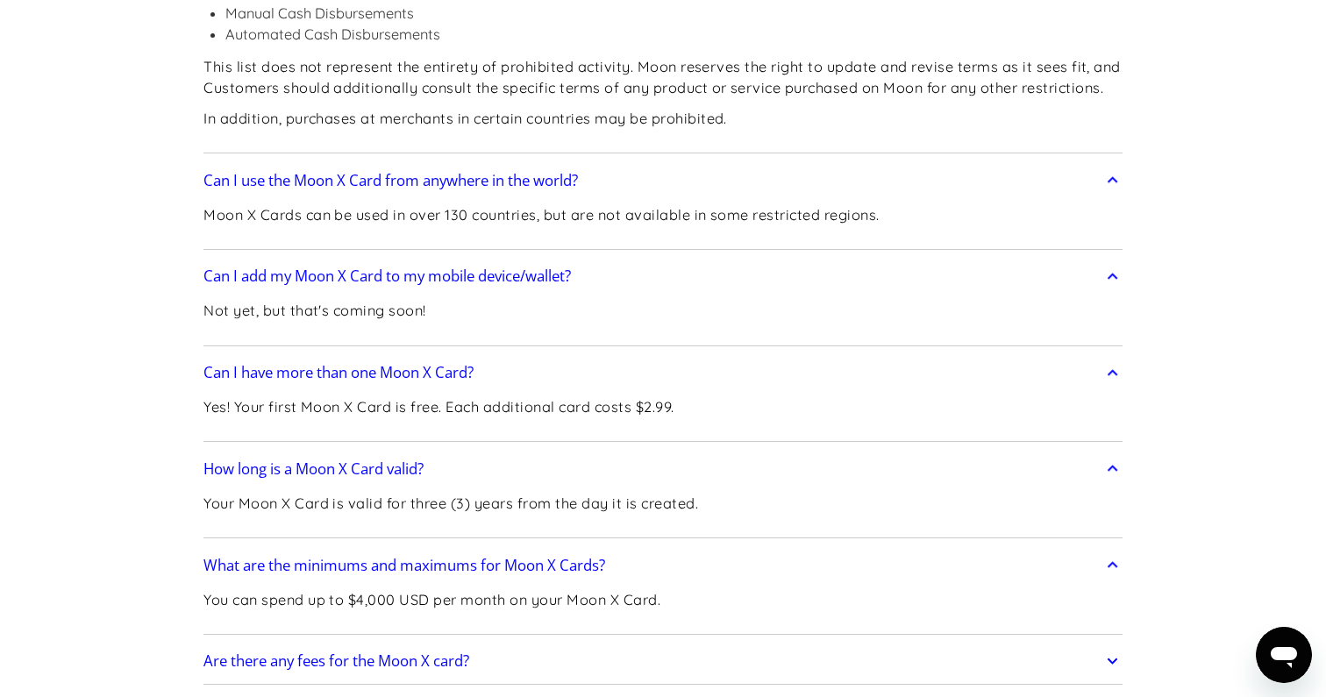
scroll to position [3786, 0]
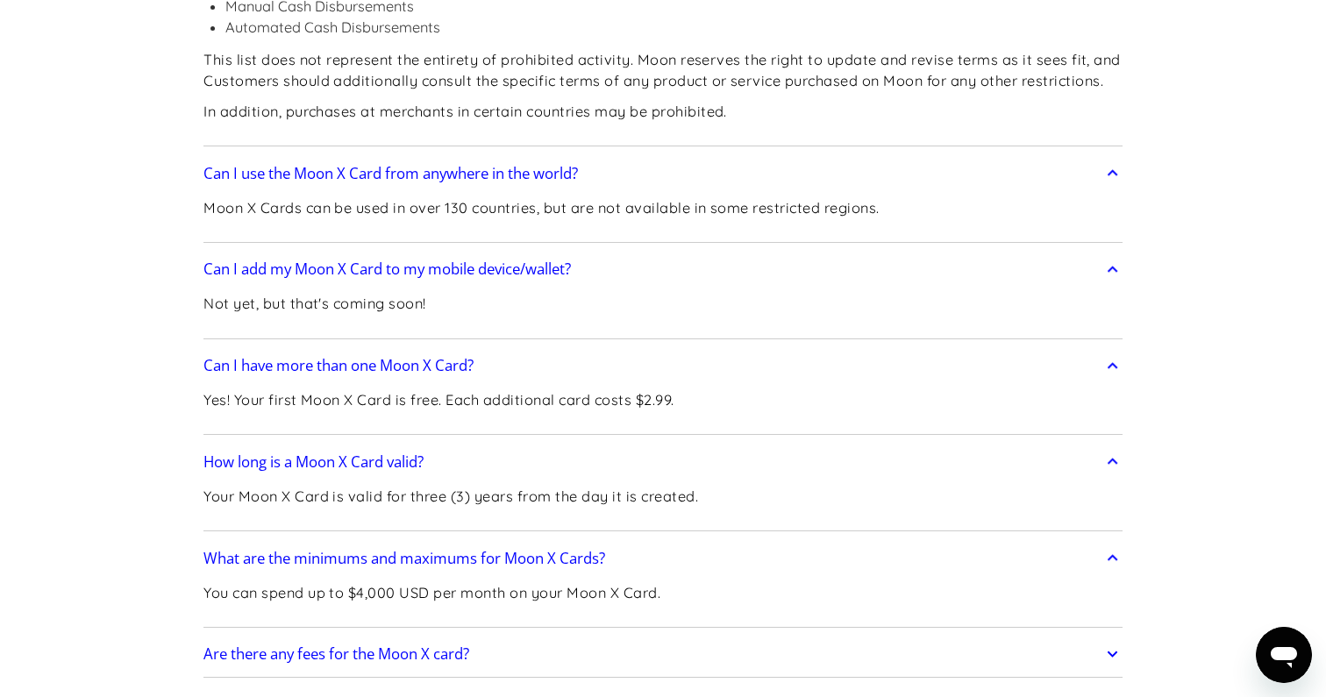
click at [849, 636] on link "Are there any fees for the Moon X card?" at bounding box center [662, 654] width 919 height 37
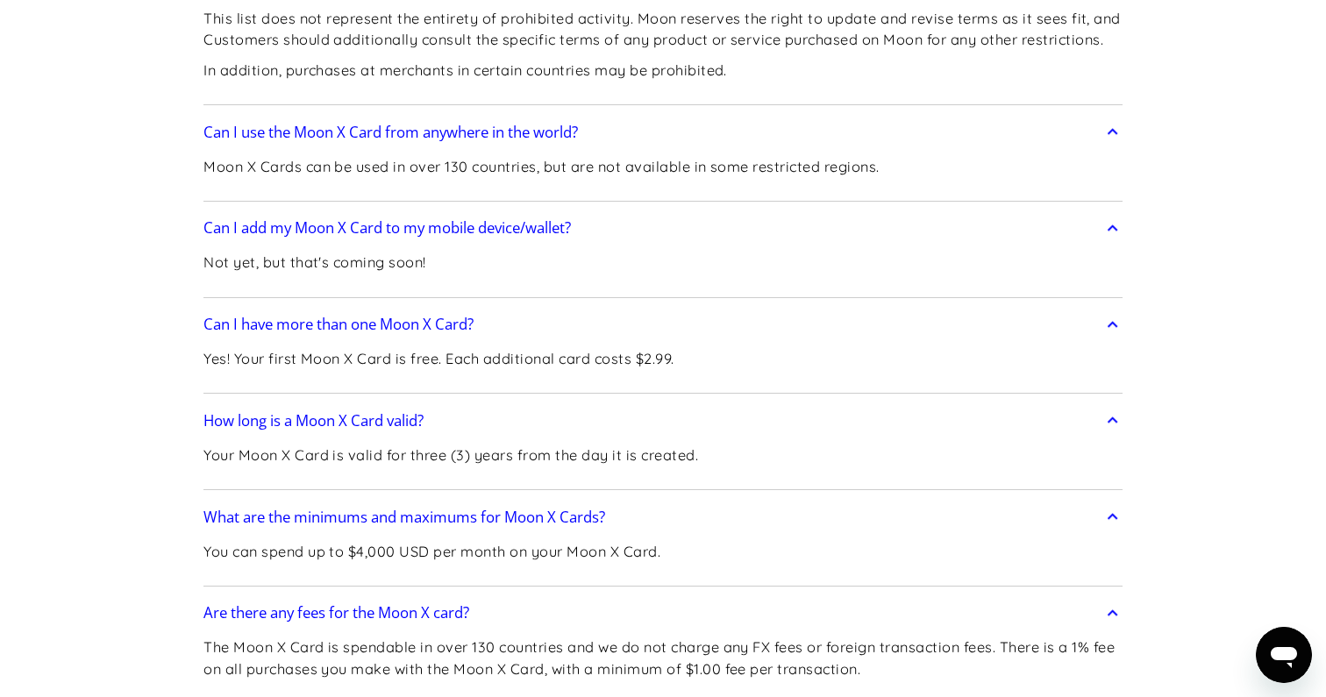
scroll to position [3840, 0]
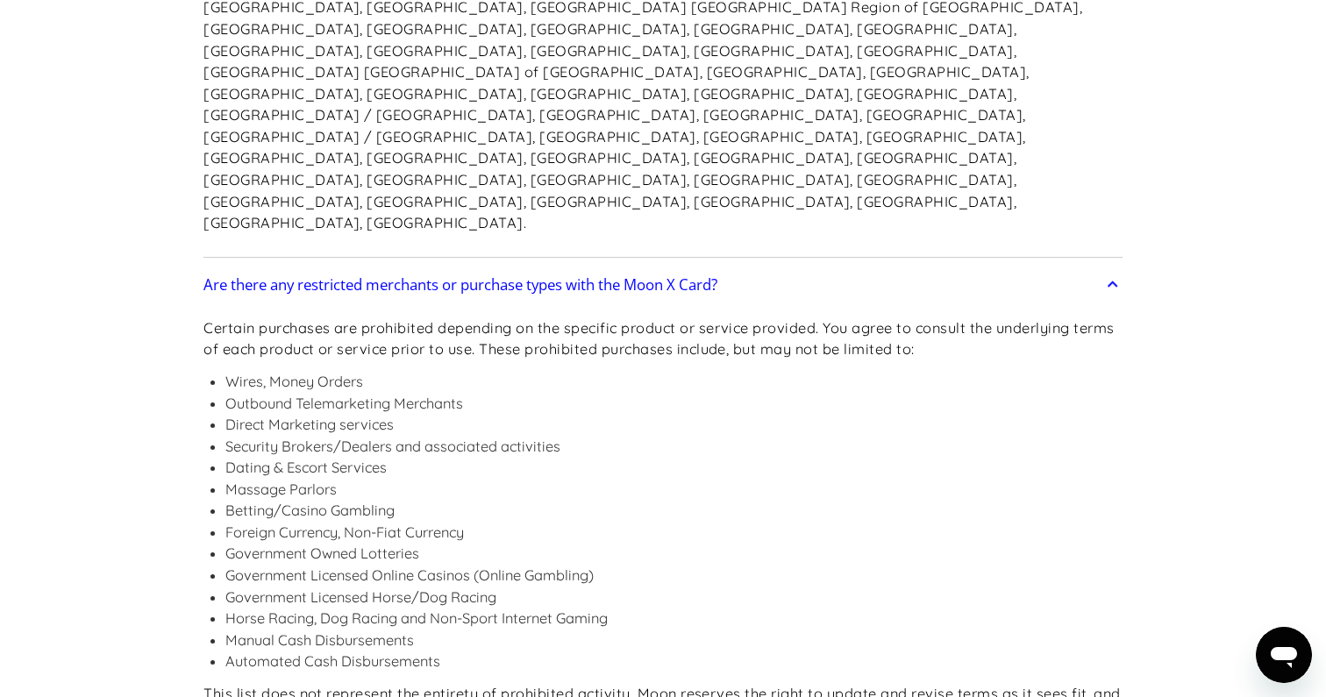
scroll to position [3151, 0]
